Goal: Information Seeking & Learning: Check status

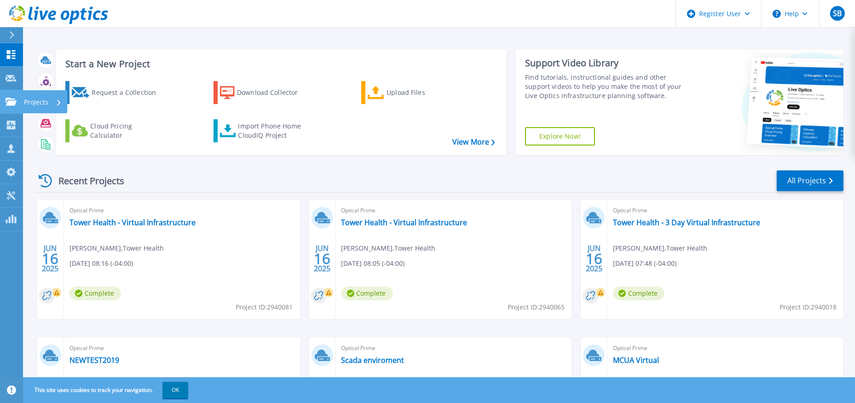
click at [17, 101] on link "Projects Projects" at bounding box center [11, 101] width 23 height 23
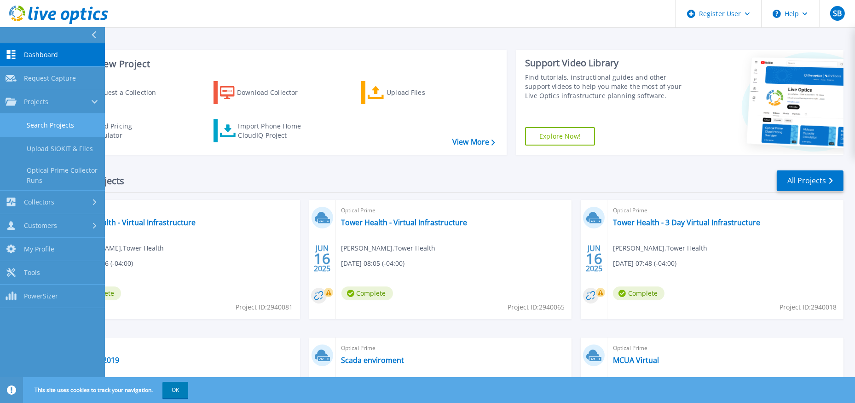
click at [32, 125] on link "Search Projects" at bounding box center [52, 125] width 105 height 23
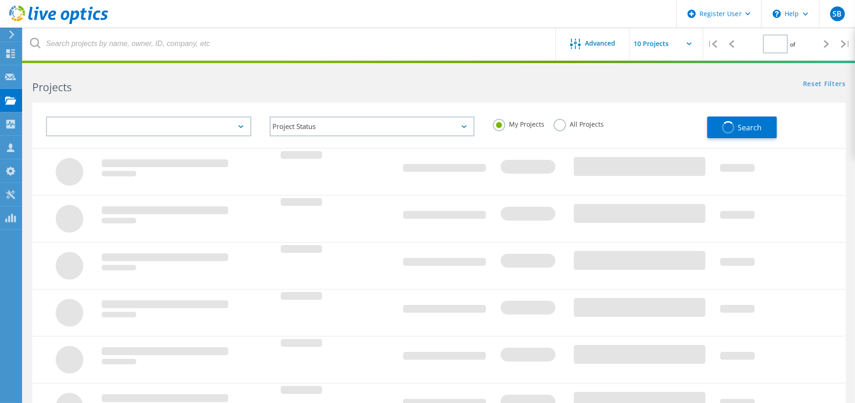
type input "1"
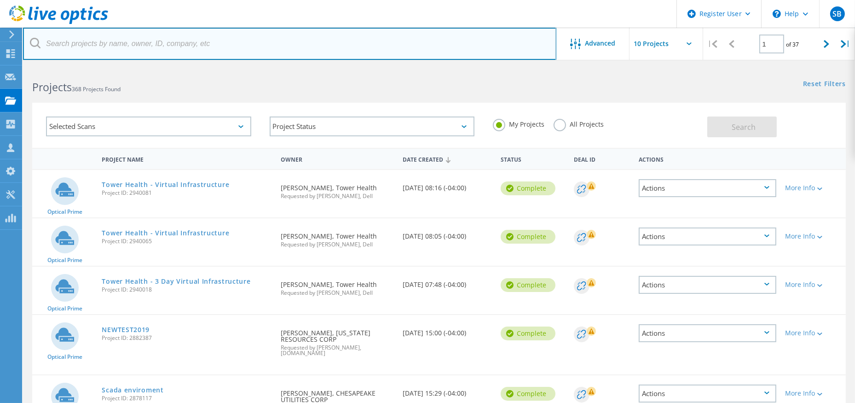
click at [103, 43] on input "text" at bounding box center [290, 44] width 534 height 32
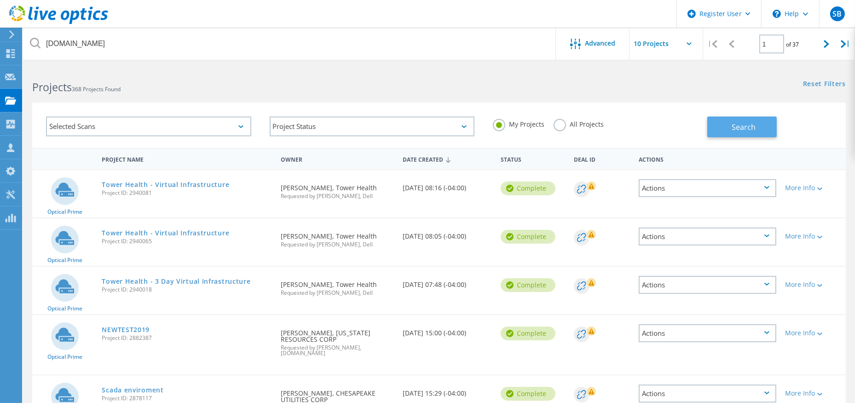
click at [716, 131] on button "Search" at bounding box center [743, 126] width 70 height 21
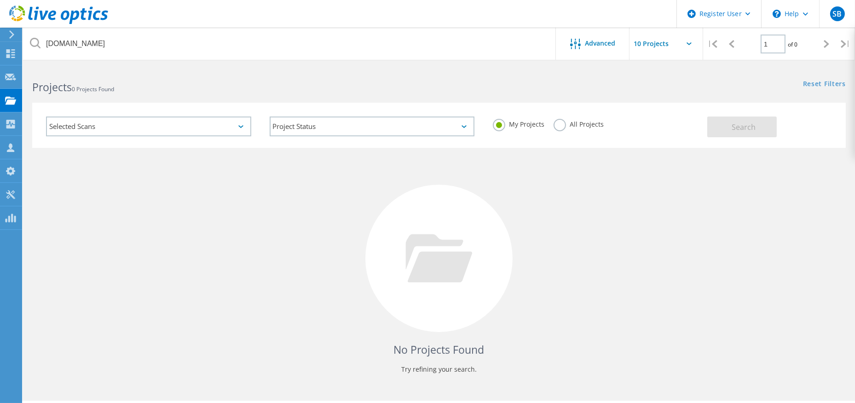
click at [565, 124] on label "All Projects" at bounding box center [579, 123] width 50 height 9
click at [0, 0] on input "All Projects" at bounding box center [0, 0] width 0 height 0
click at [760, 125] on button "Search" at bounding box center [743, 126] width 70 height 21
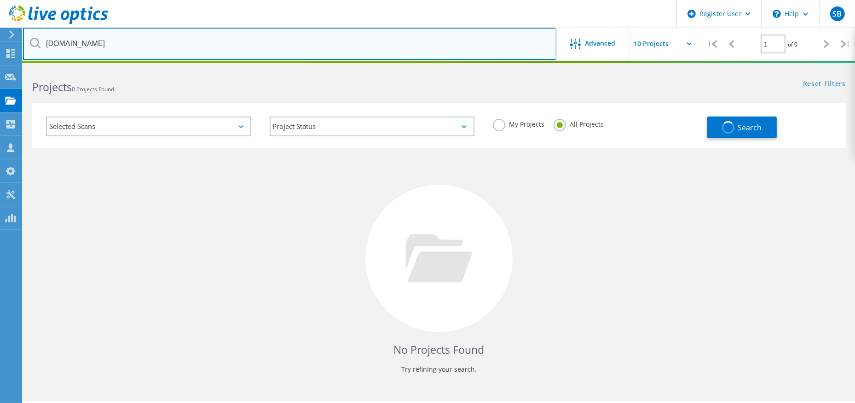
click at [55, 44] on input "hesa.org" at bounding box center [290, 44] width 534 height 32
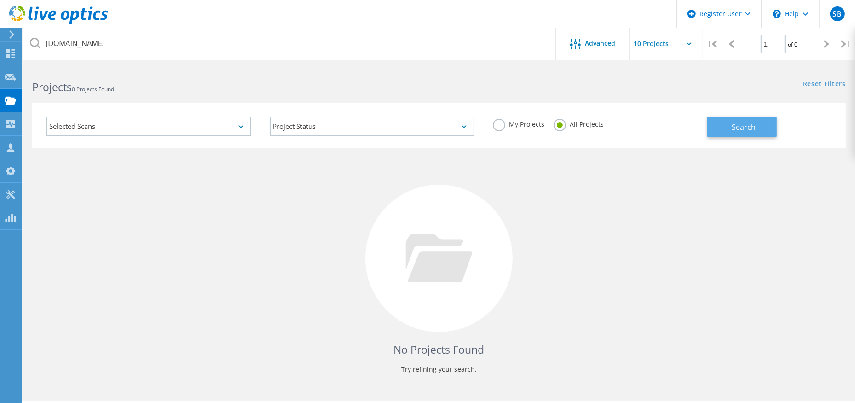
click at [729, 126] on button "Search" at bounding box center [743, 126] width 70 height 21
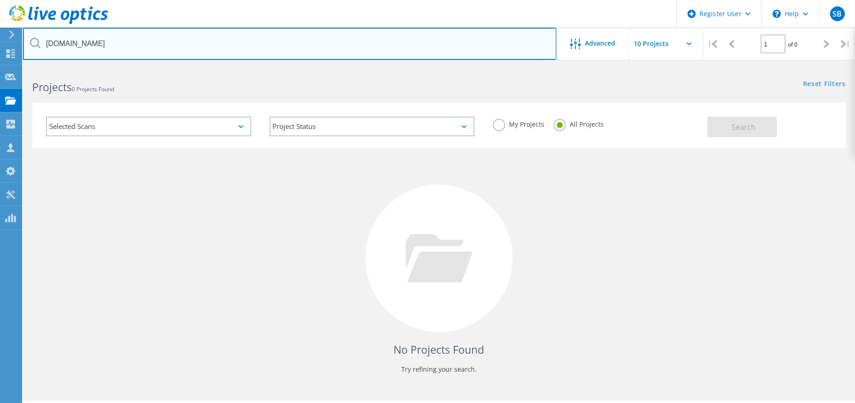
drag, startPoint x: 87, startPoint y: 40, endPoint x: 25, endPoint y: 40, distance: 61.7
click at [25, 40] on input "hessa.org" at bounding box center [290, 44] width 534 height 32
paste input "Adam_Grossman@hesa"
type input "Adam_Grossman@hesaa.org"
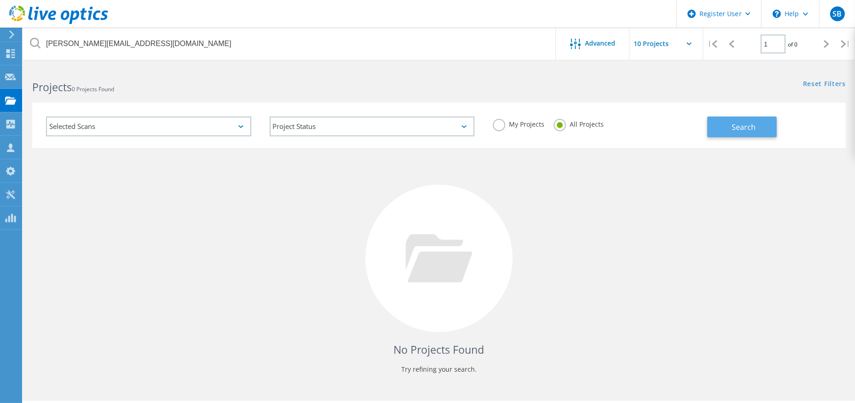
click at [749, 127] on span "Search" at bounding box center [744, 127] width 24 height 10
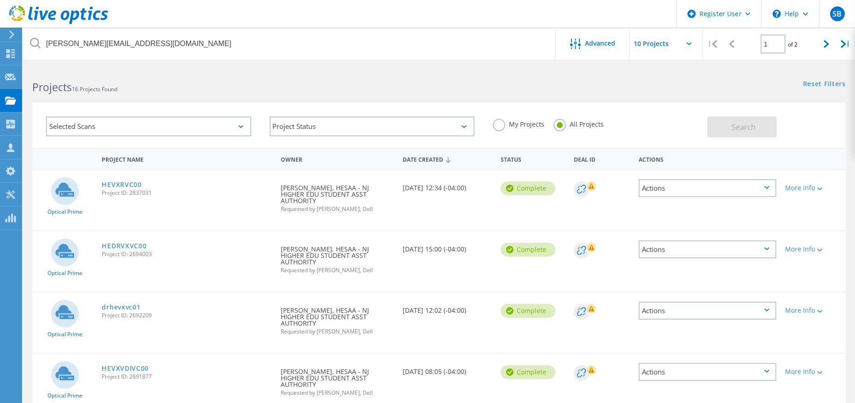
click at [567, 90] on div "Projects 16 Projects Found Reset Filters Show Filters" at bounding box center [439, 79] width 832 height 24
click at [250, 251] on span "Project ID: 2694003" at bounding box center [187, 254] width 170 height 6
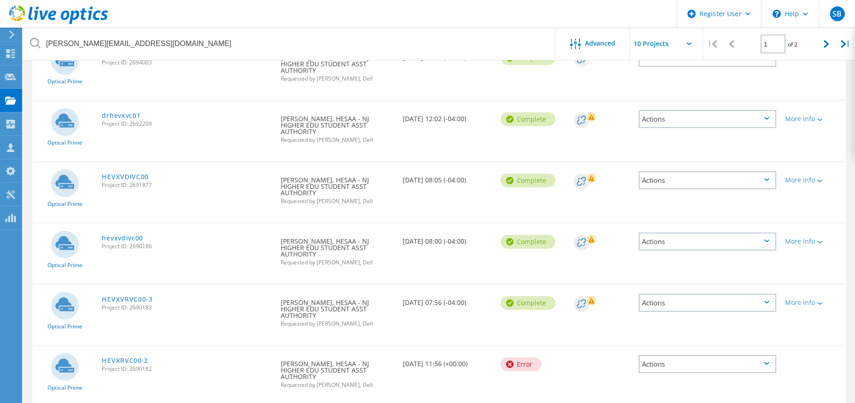
scroll to position [209, 0]
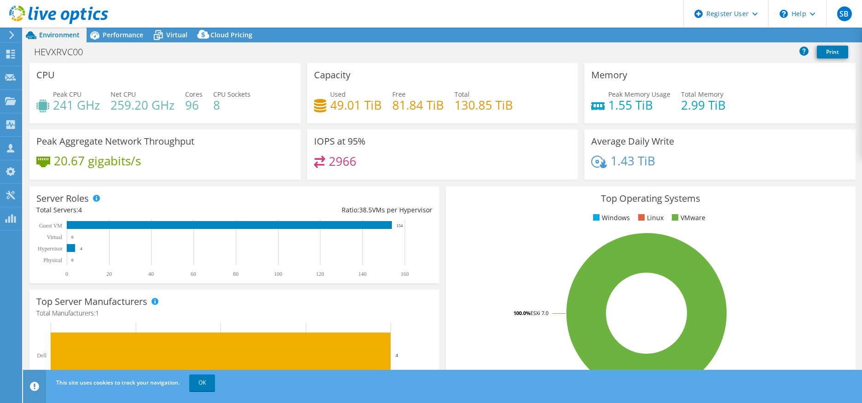
select select "USD"
click at [121, 36] on span "Performance" at bounding box center [123, 34] width 41 height 9
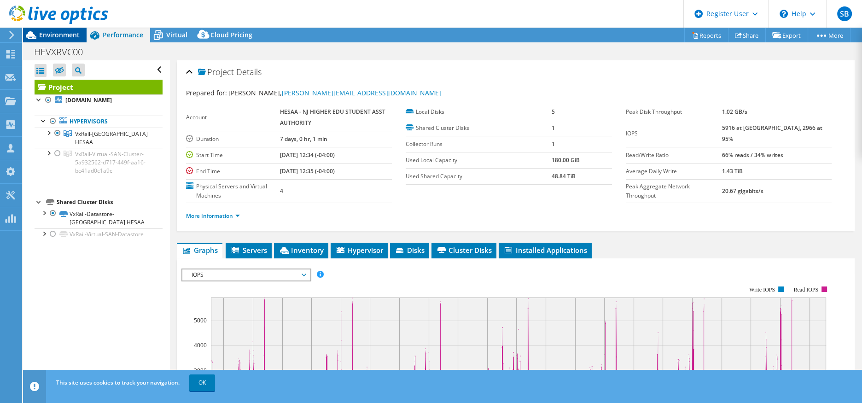
click at [59, 37] on span "Environment" at bounding box center [59, 34] width 41 height 9
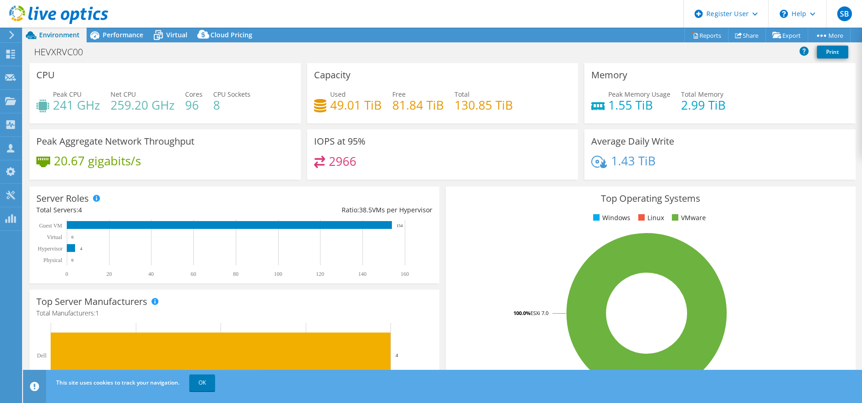
click at [487, 125] on div "Capacity Used 49.01 TiB Free 81.84 TiB Total 130.85 TiB" at bounding box center [443, 96] width 278 height 66
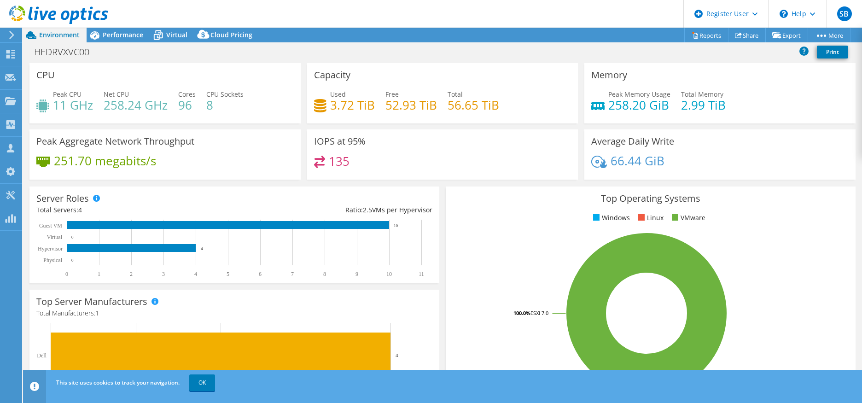
select select "USD"
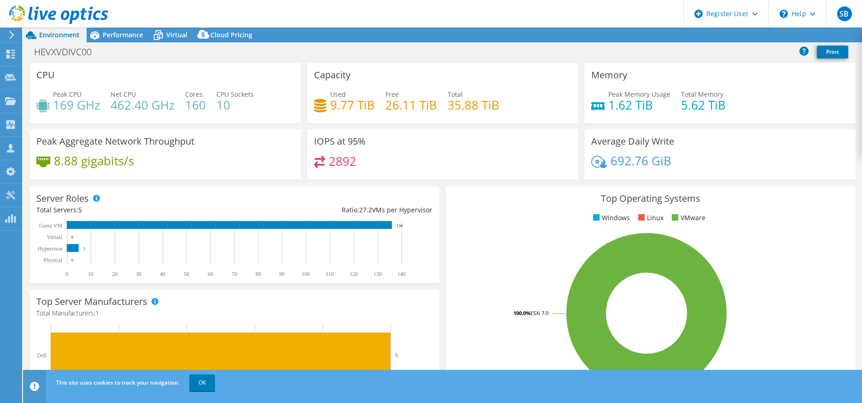
select select "USD"
click at [134, 34] on span "Performance" at bounding box center [123, 34] width 41 height 9
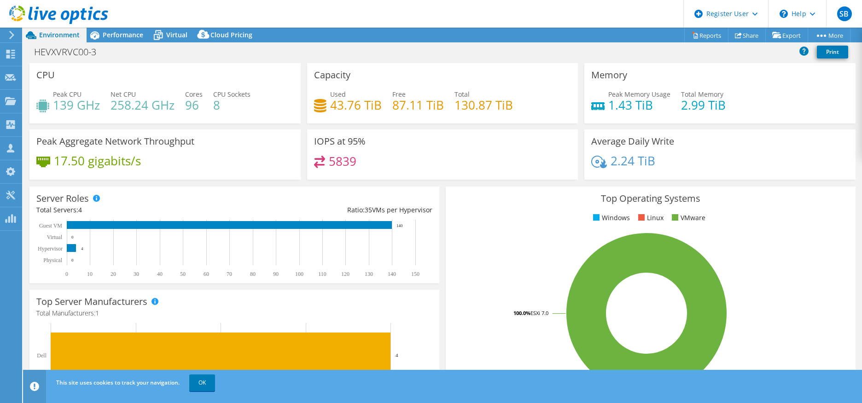
select select "USD"
click at [117, 34] on span "Performance" at bounding box center [123, 34] width 41 height 9
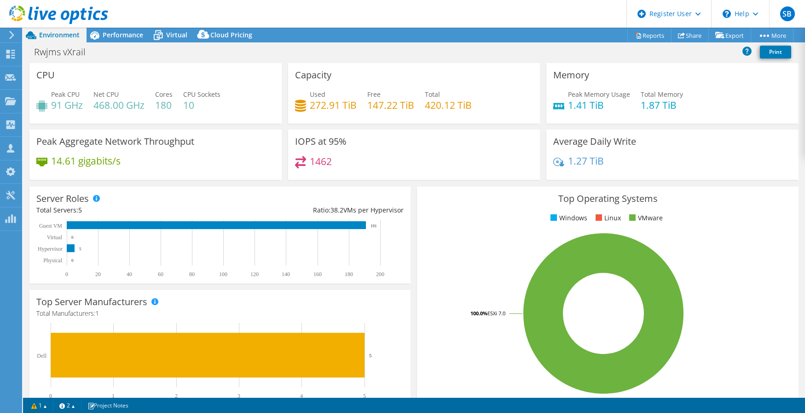
select select "USD"
